Goal: Task Accomplishment & Management: Manage account settings

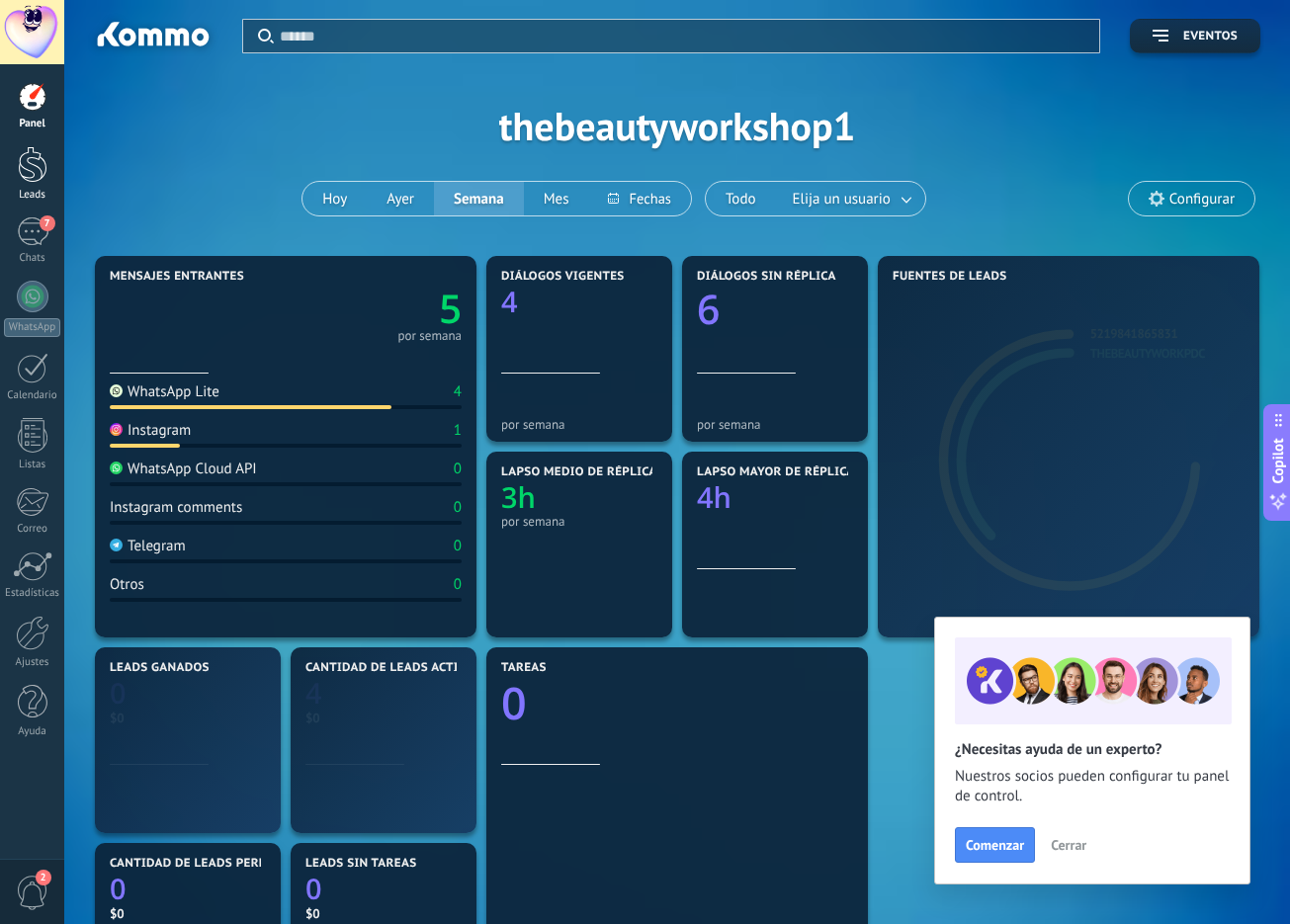
click at [25, 173] on div at bounding box center [33, 164] width 30 height 37
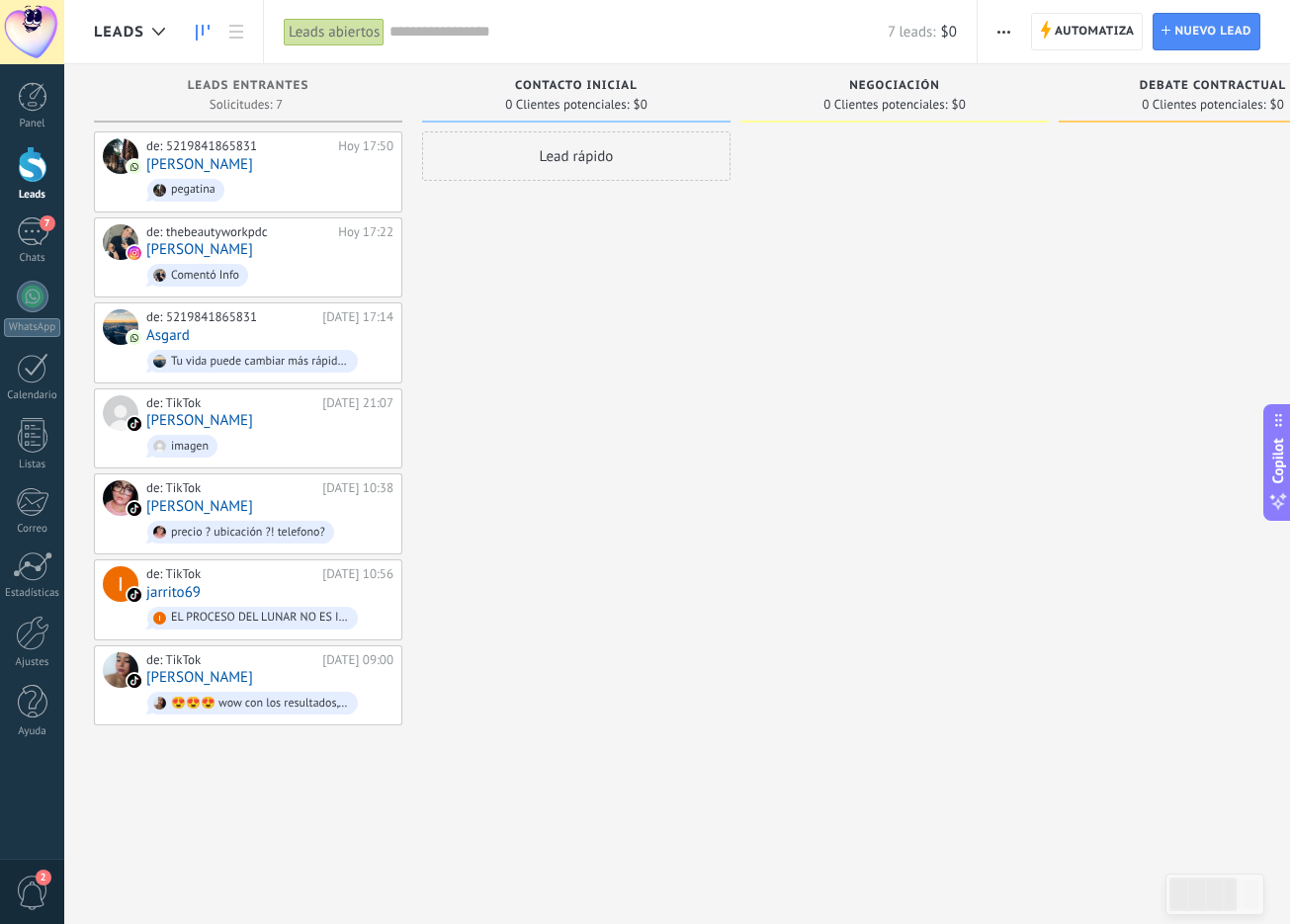
click at [496, 403] on div "Lead rápido" at bounding box center [576, 464] width 308 height 666
click at [256, 418] on div "de: TikTok [DATE] 21:07 [PERSON_NAME] imagen" at bounding box center [269, 428] width 247 height 67
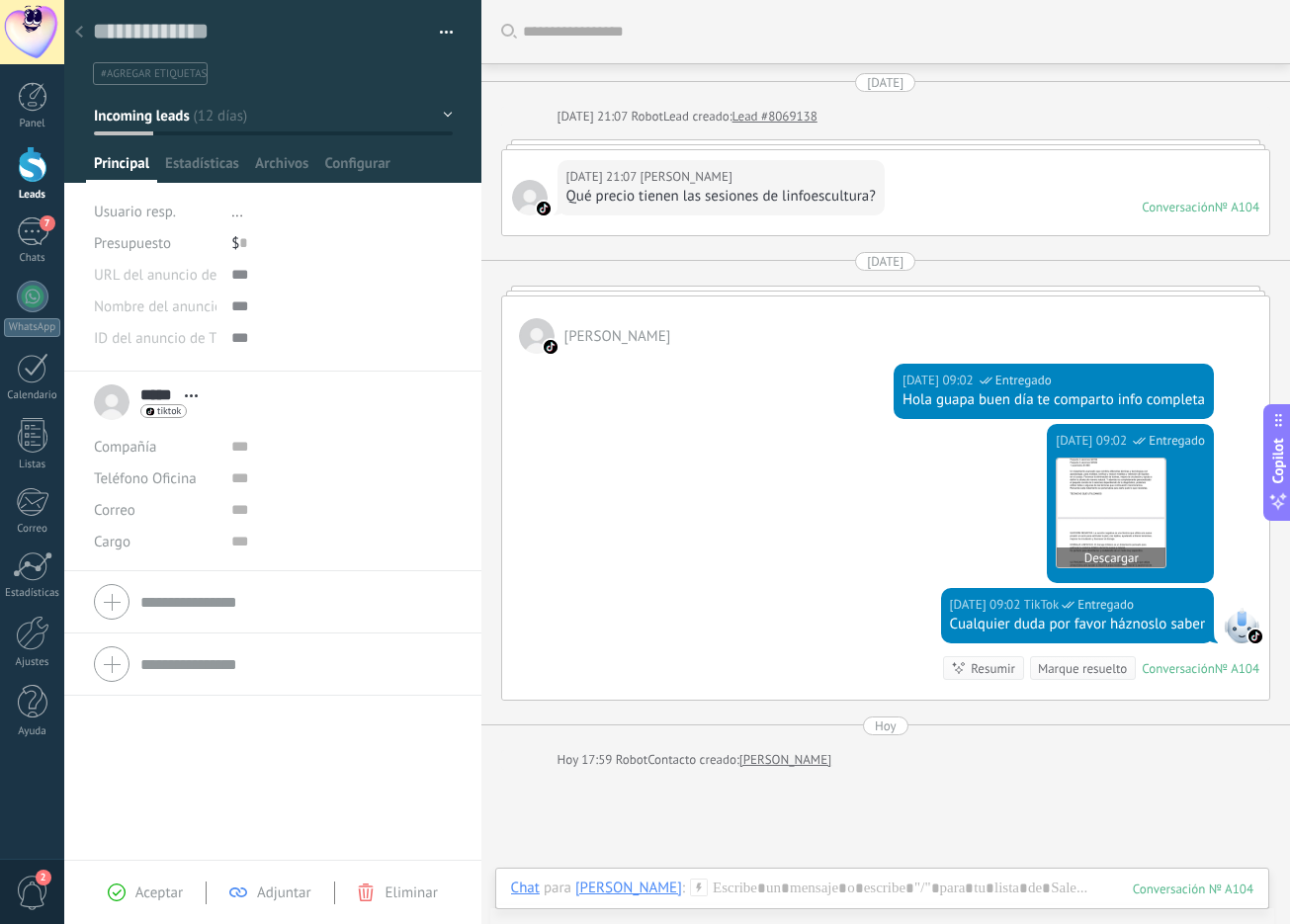
click at [1072, 500] on img at bounding box center [1111, 513] width 109 height 109
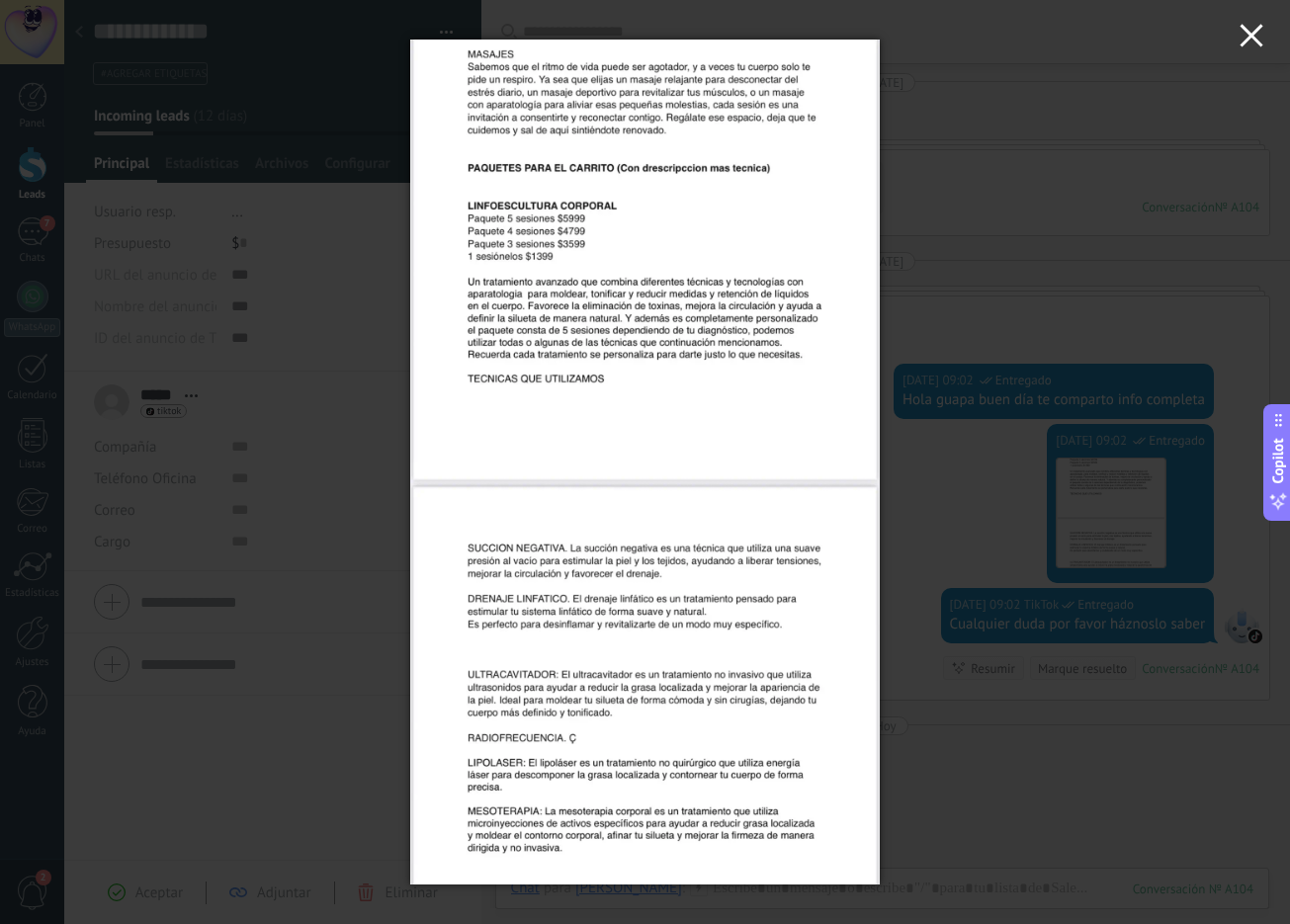
click at [1270, 39] on button "button" at bounding box center [1251, 38] width 77 height 77
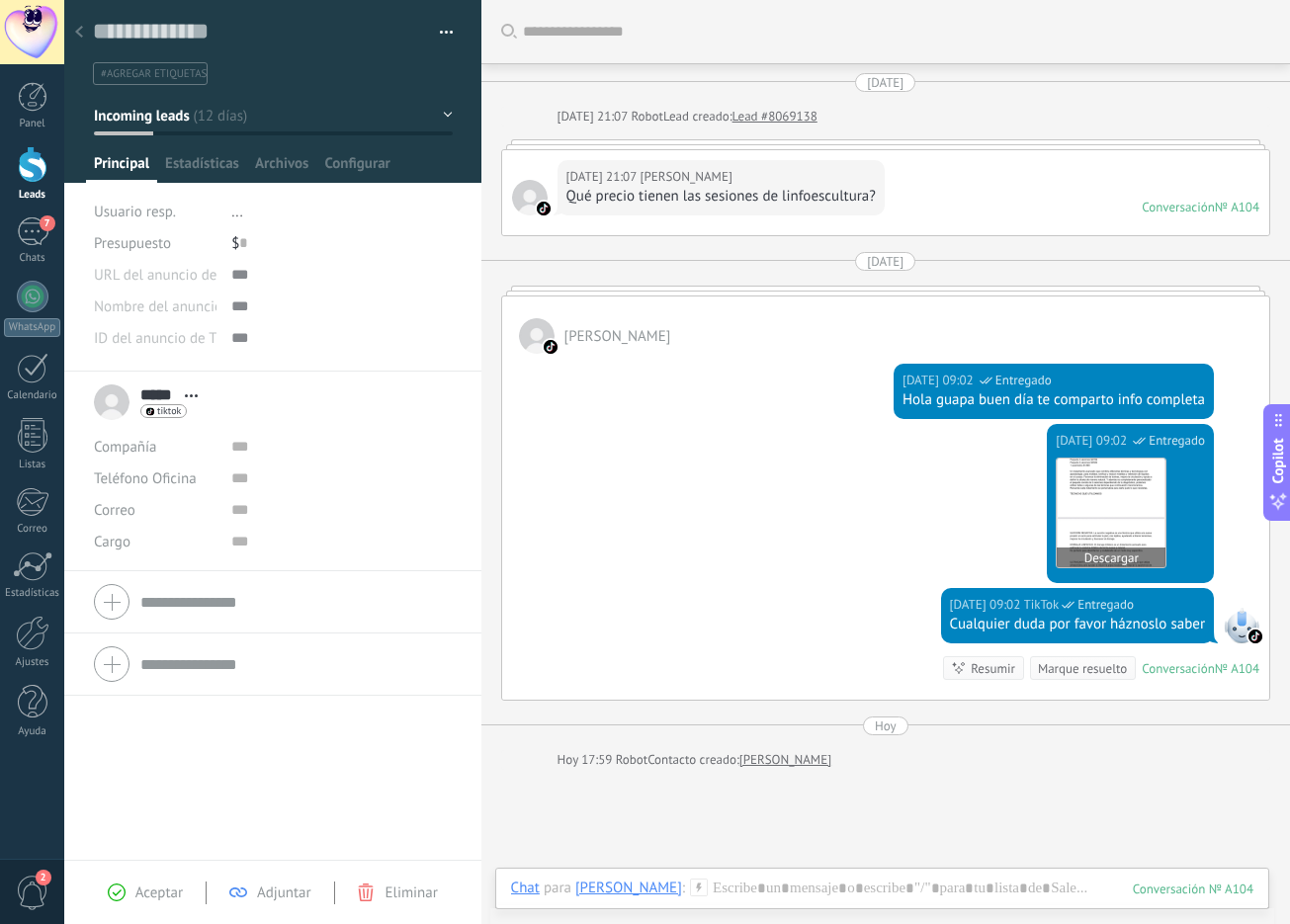
click at [1057, 517] on img at bounding box center [1111, 513] width 109 height 109
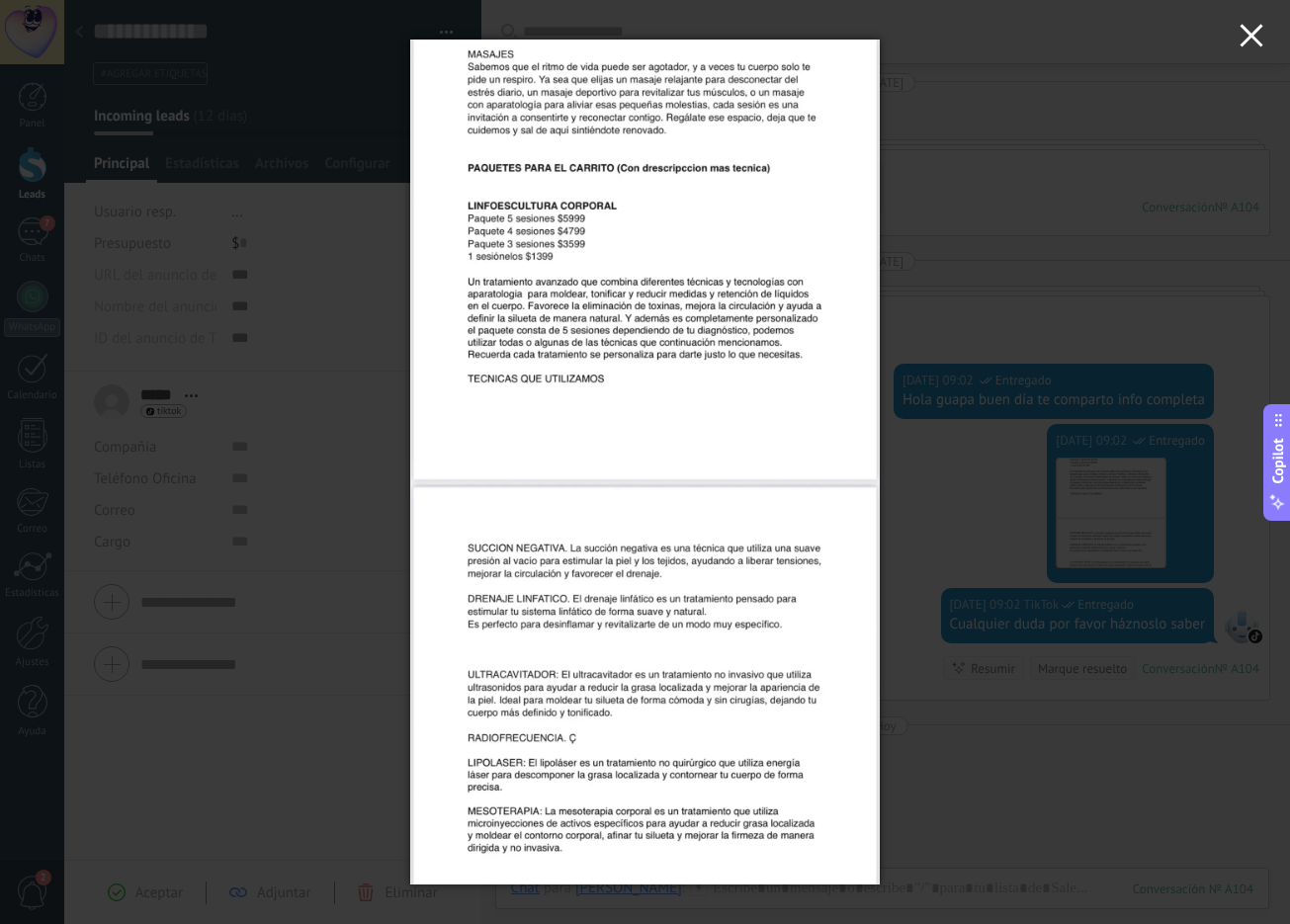
click at [1262, 52] on button "button" at bounding box center [1251, 38] width 77 height 77
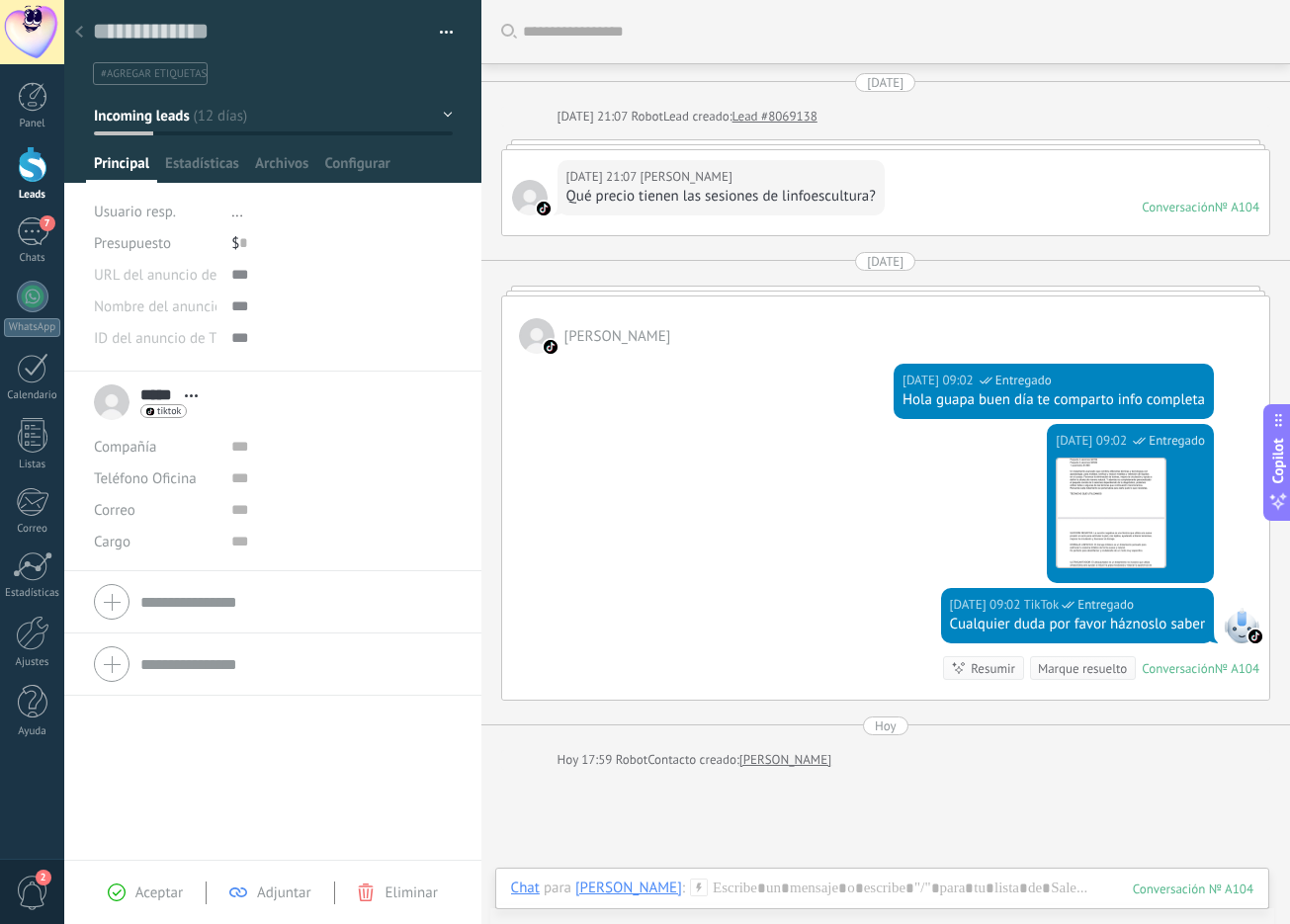
scroll to position [189, 0]
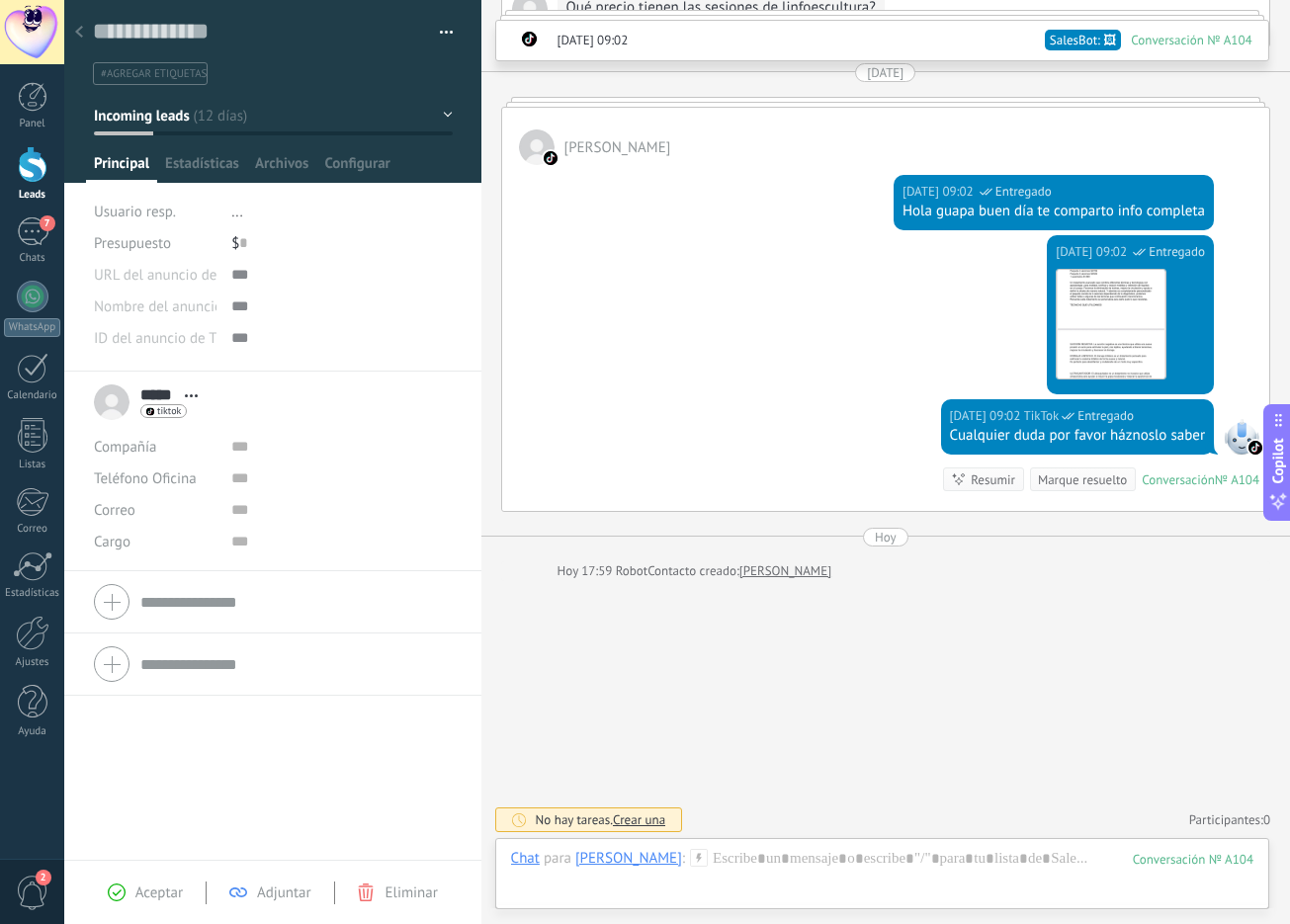
click at [79, 32] on icon at bounding box center [79, 32] width 8 height 12
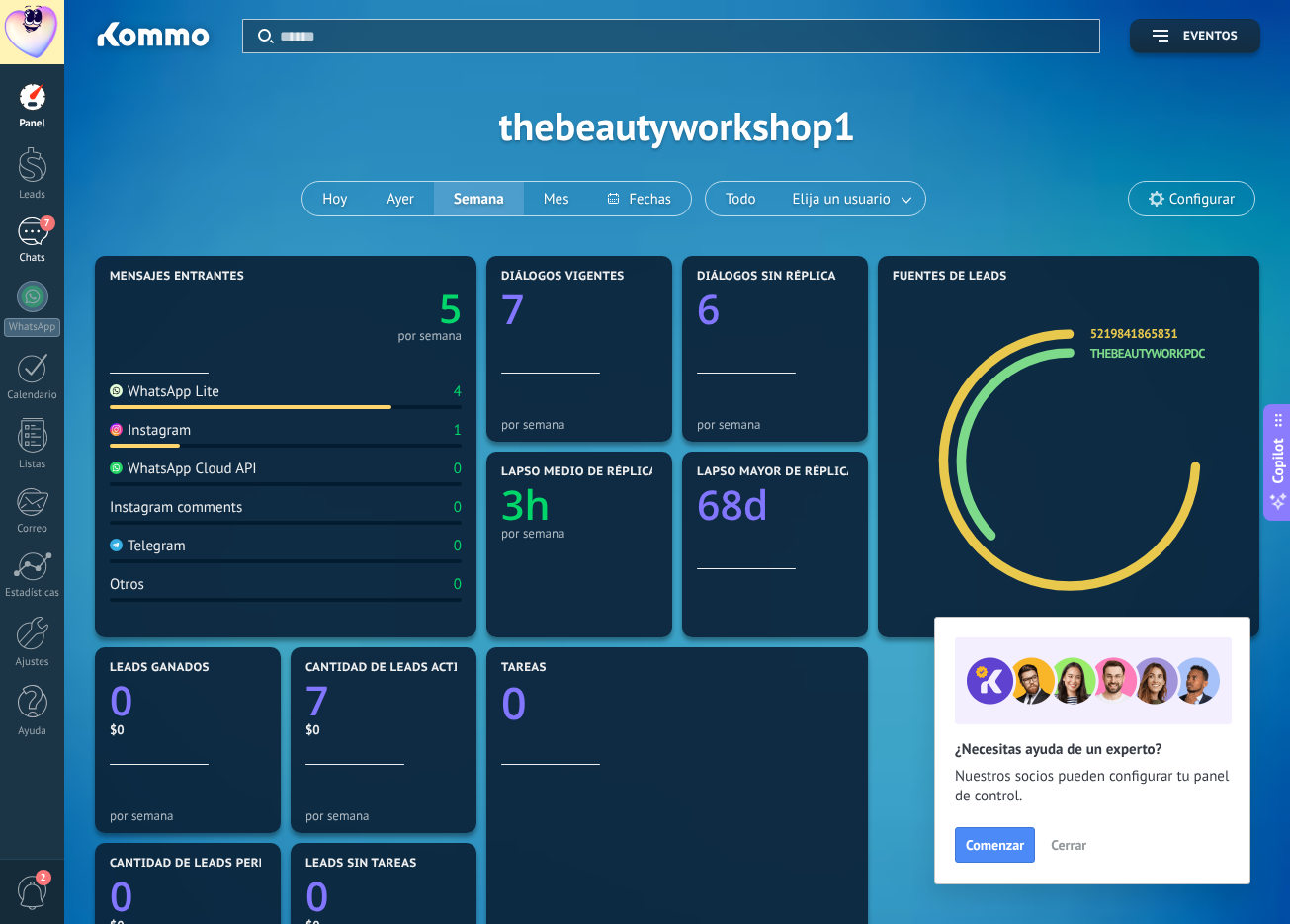
click at [35, 223] on div "7" at bounding box center [33, 232] width 32 height 29
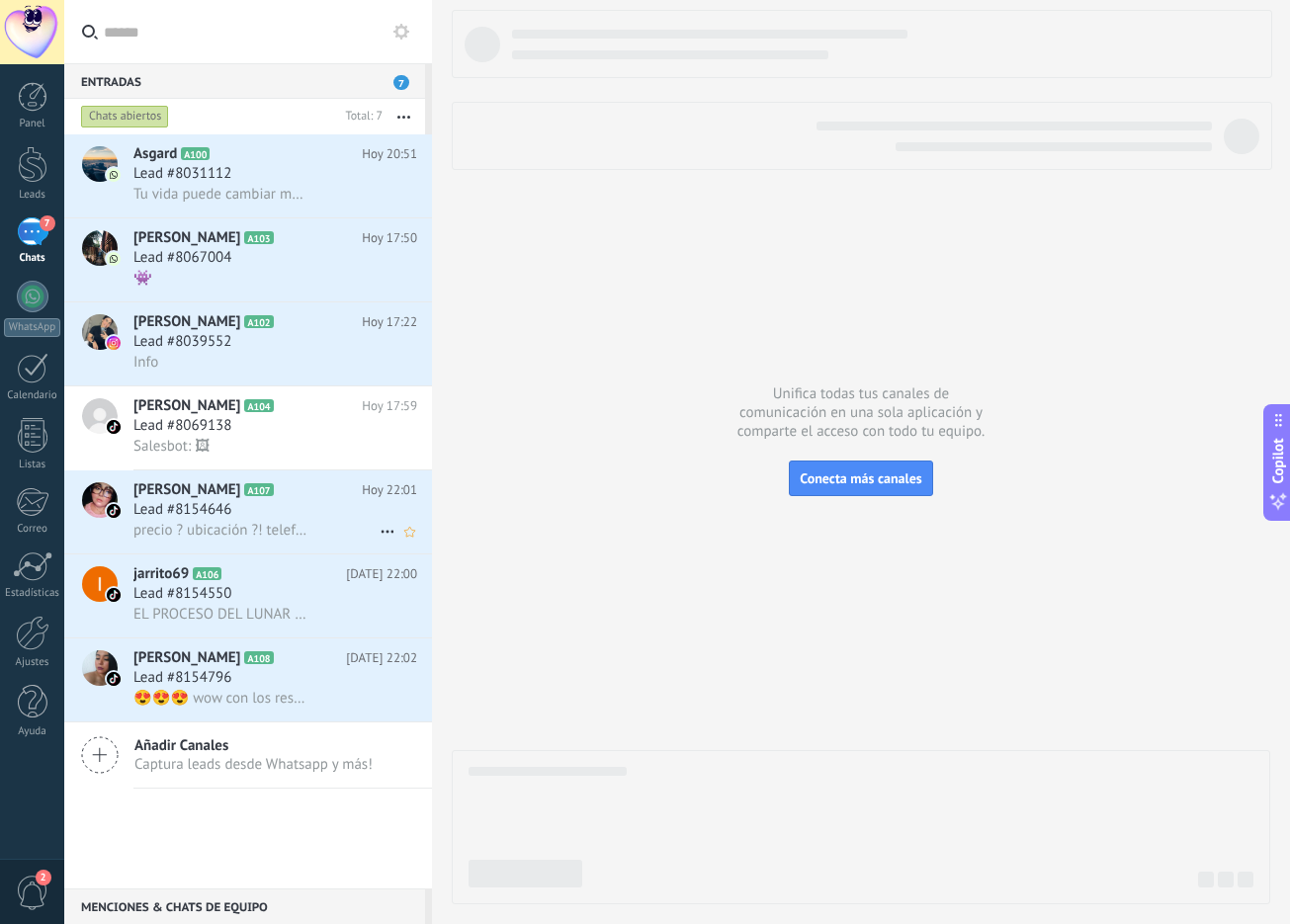
click at [266, 507] on div "Lead #8154646" at bounding box center [275, 510] width 284 height 20
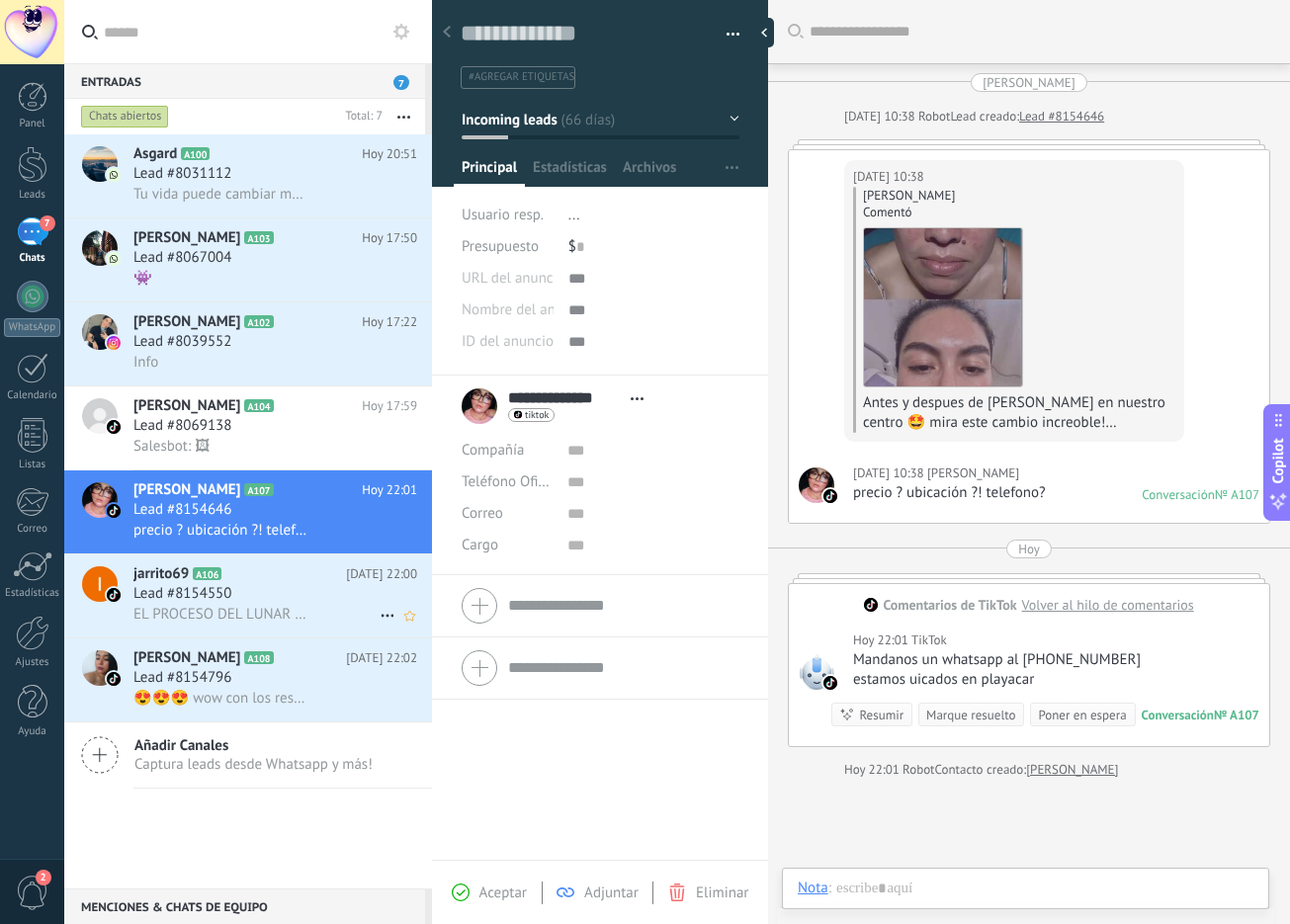
click at [294, 614] on span "EL PROCESO DEL LUNAR NO ES INMEDIATO ESE RESULTADO ES DE SEMANAS PARA CICATRIZA…" at bounding box center [220, 614] width 175 height 19
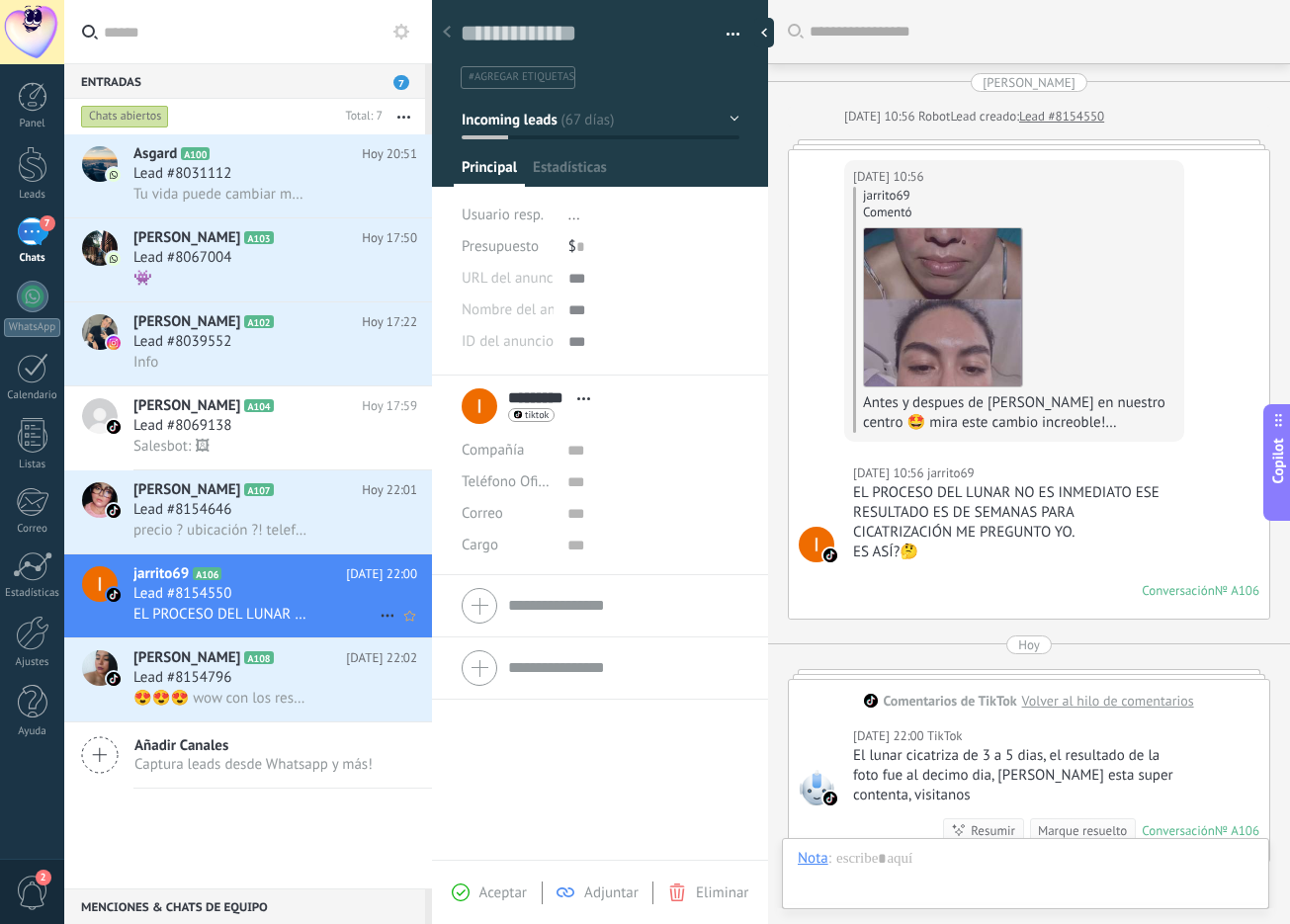
scroll to position [314, 0]
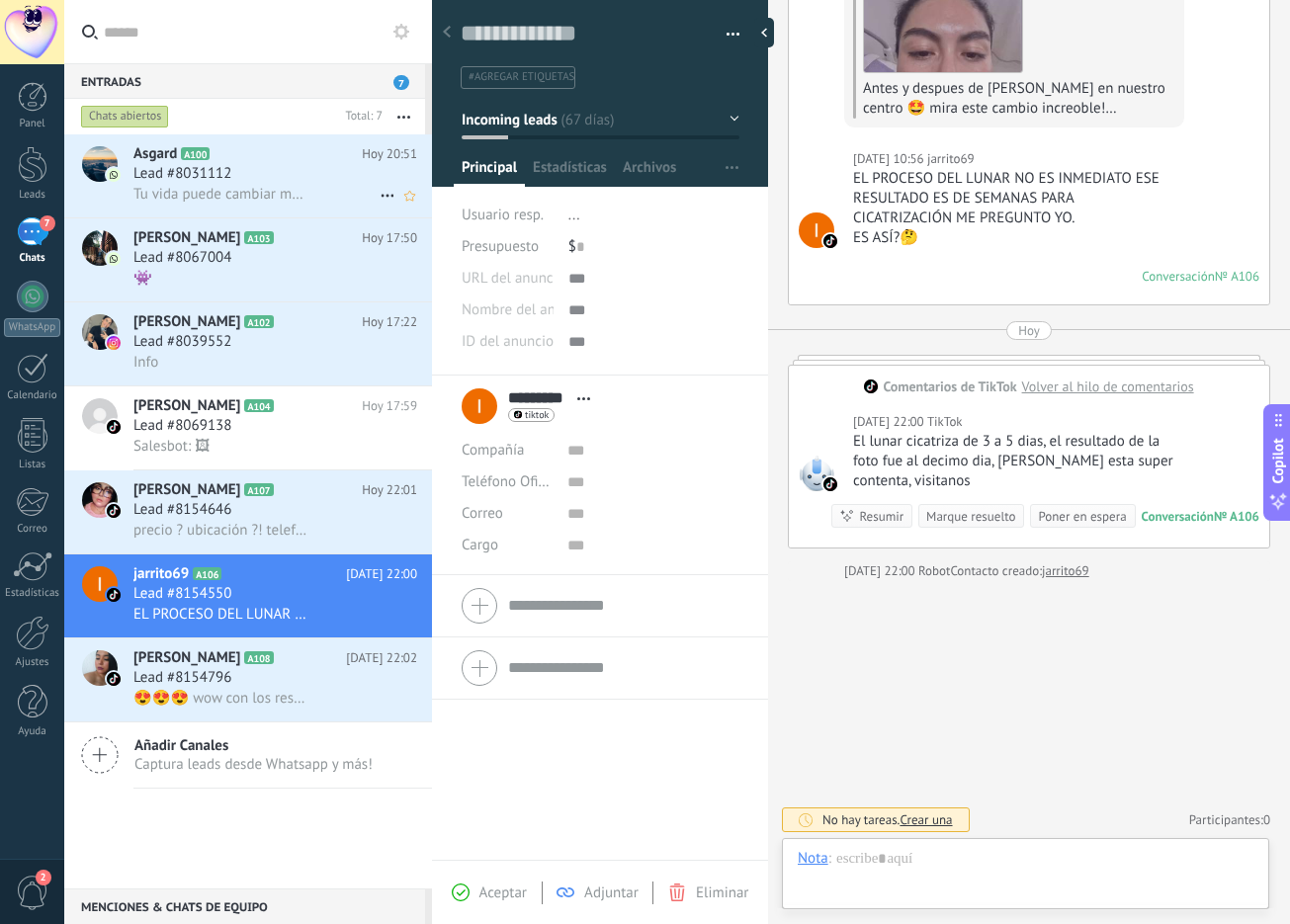
click at [272, 174] on div "Lead #8031112" at bounding box center [275, 174] width 284 height 20
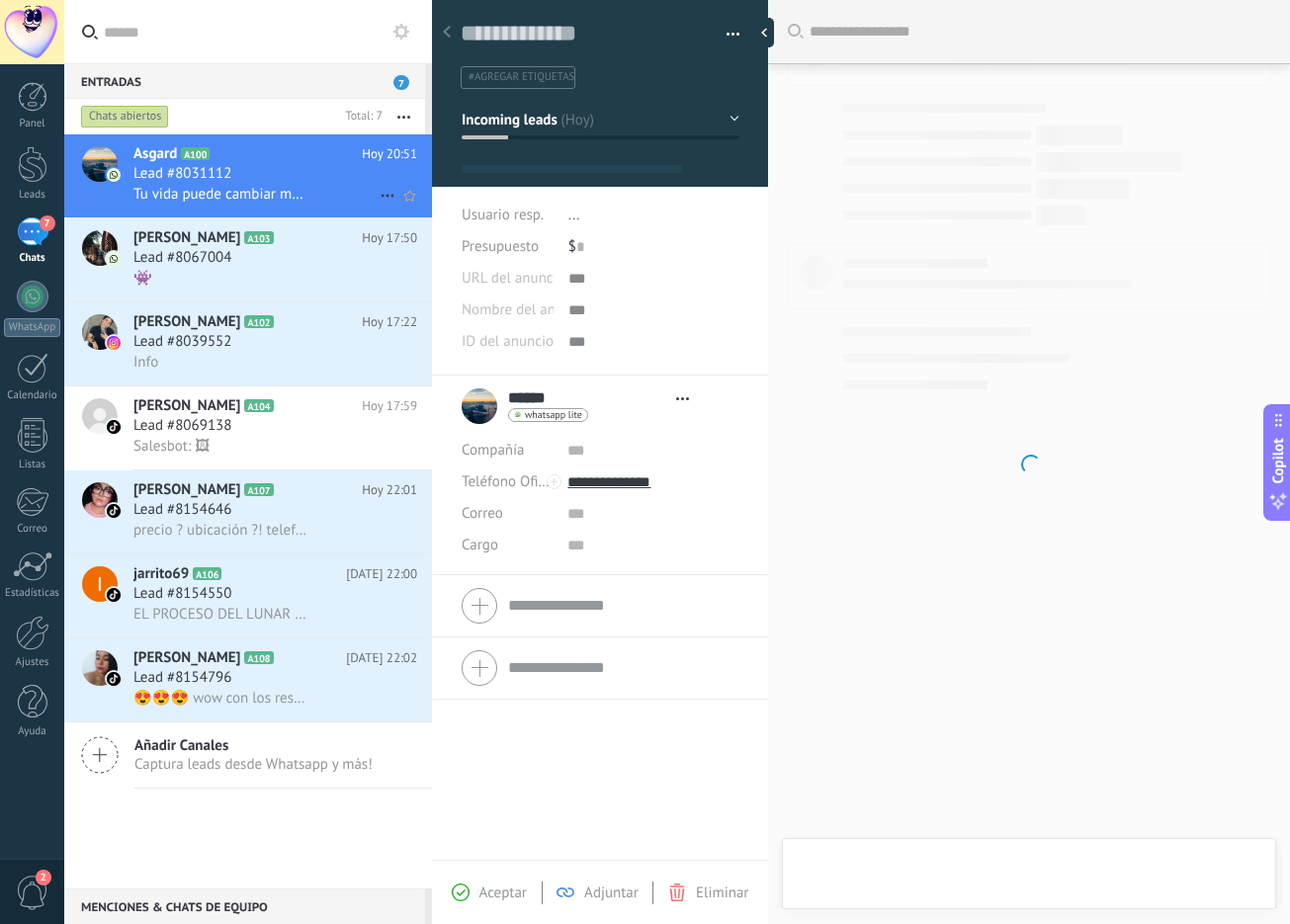
type textarea "**********"
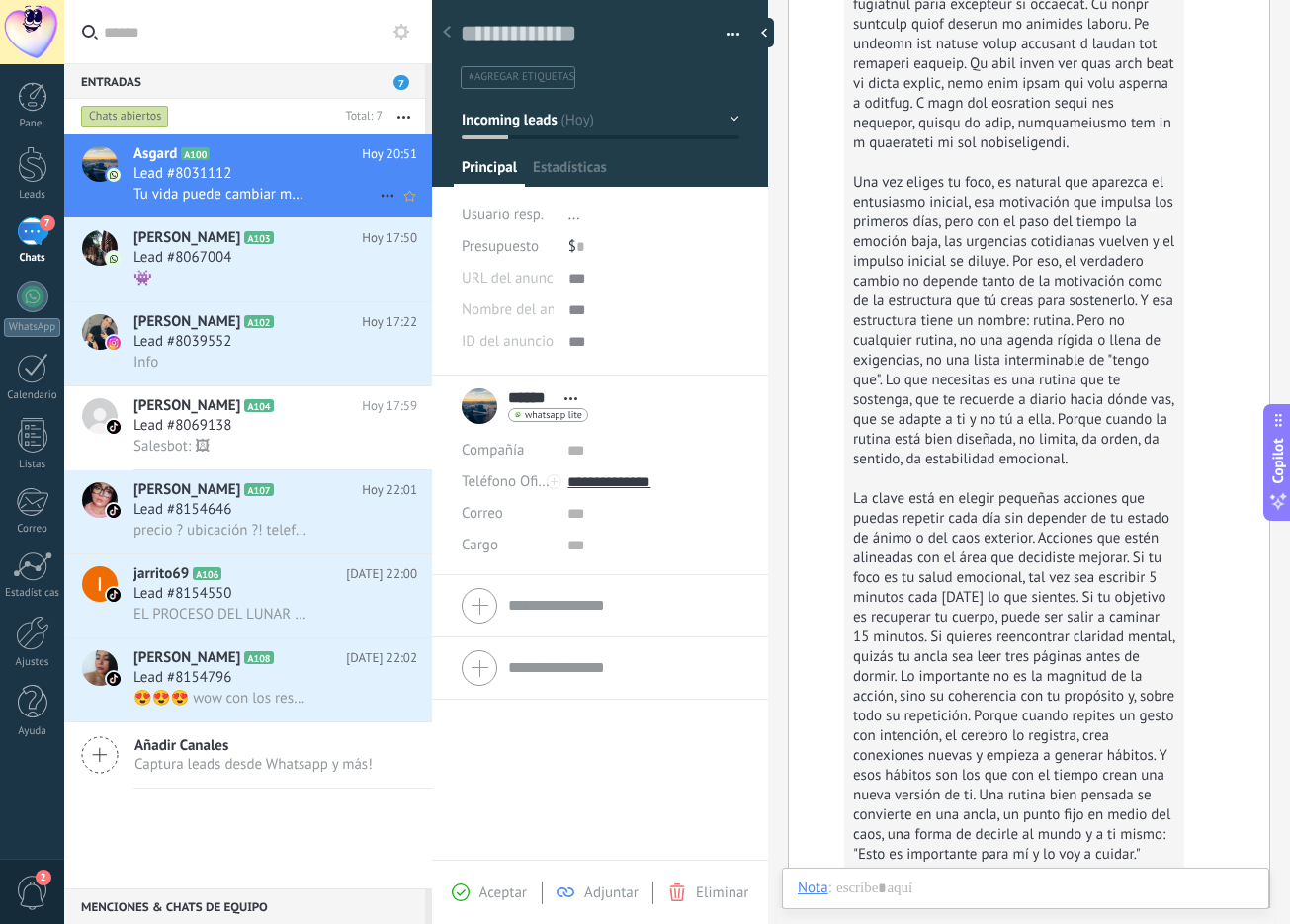
scroll to position [30, 0]
click at [37, 189] on div "Leads" at bounding box center [32, 195] width 57 height 13
